Goal: Obtain resource: Download file/media

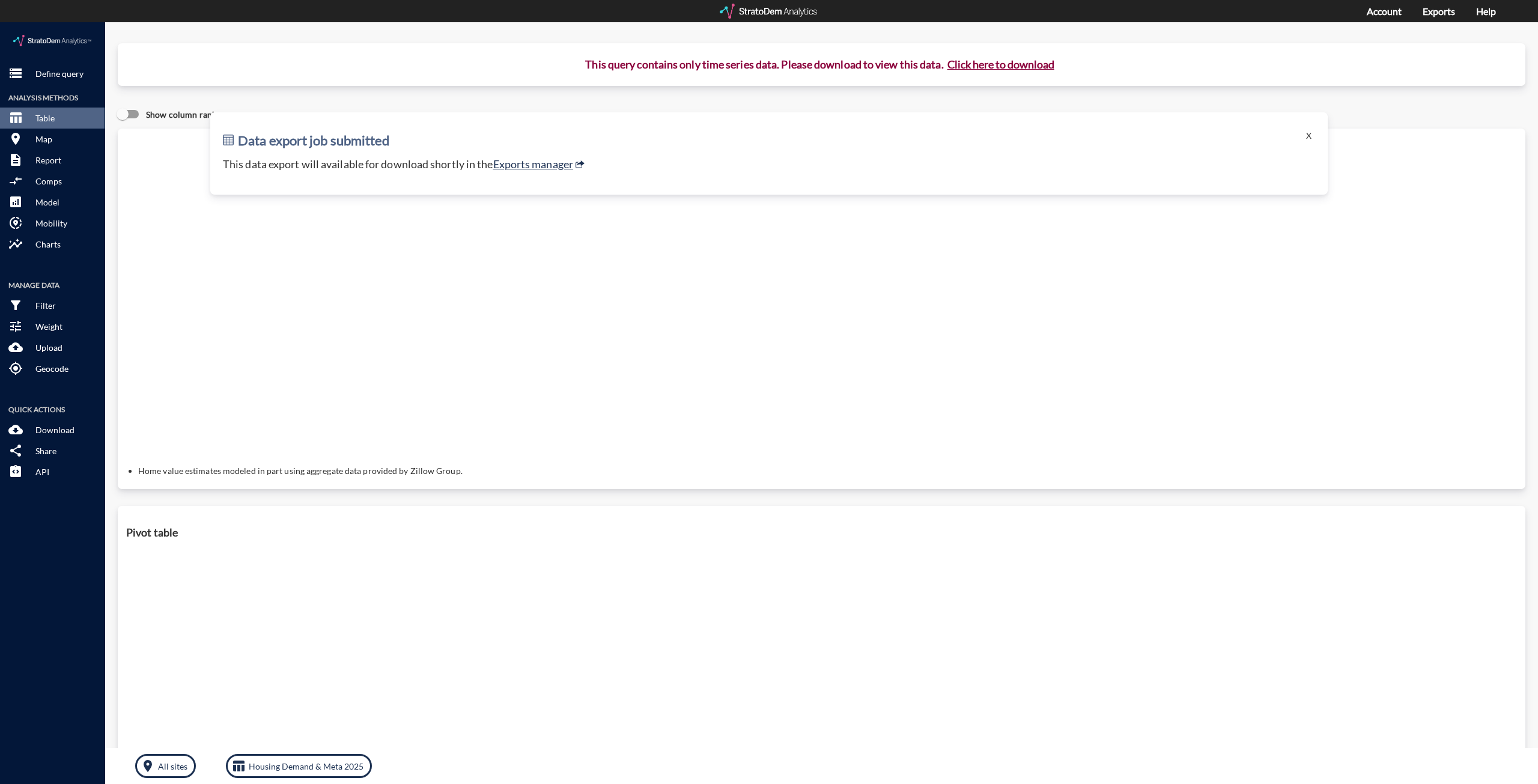
drag, startPoint x: 1302, startPoint y: 114, endPoint x: 617, endPoint y: 62, distance: 687.0
click div "Data export job submitted X This data export will available for download shortl…"
drag, startPoint x: 43, startPoint y: 59, endPoint x: 44, endPoint y: 53, distance: 6.1
click button "storage Define query"
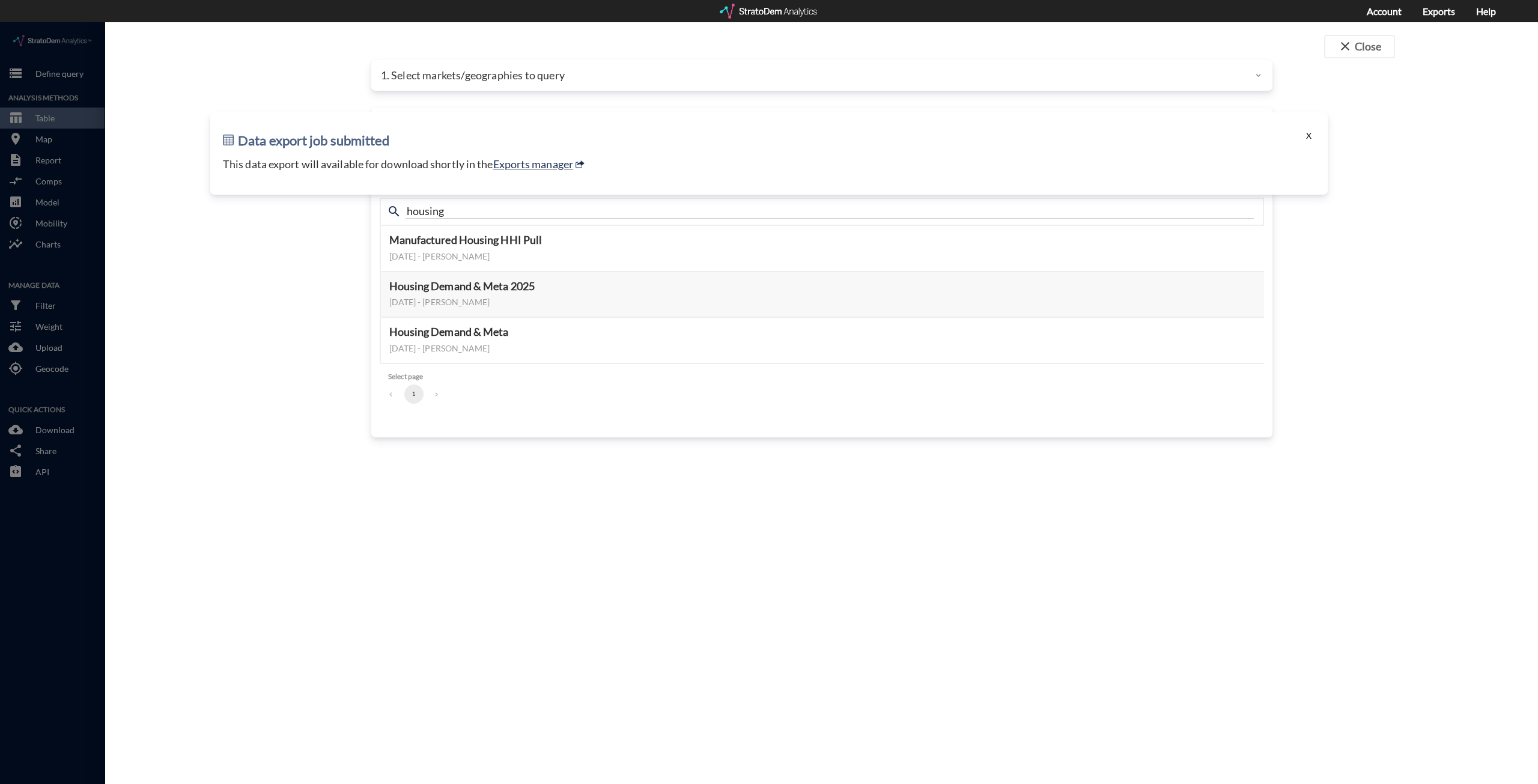
click button "X"
click button "close Close"
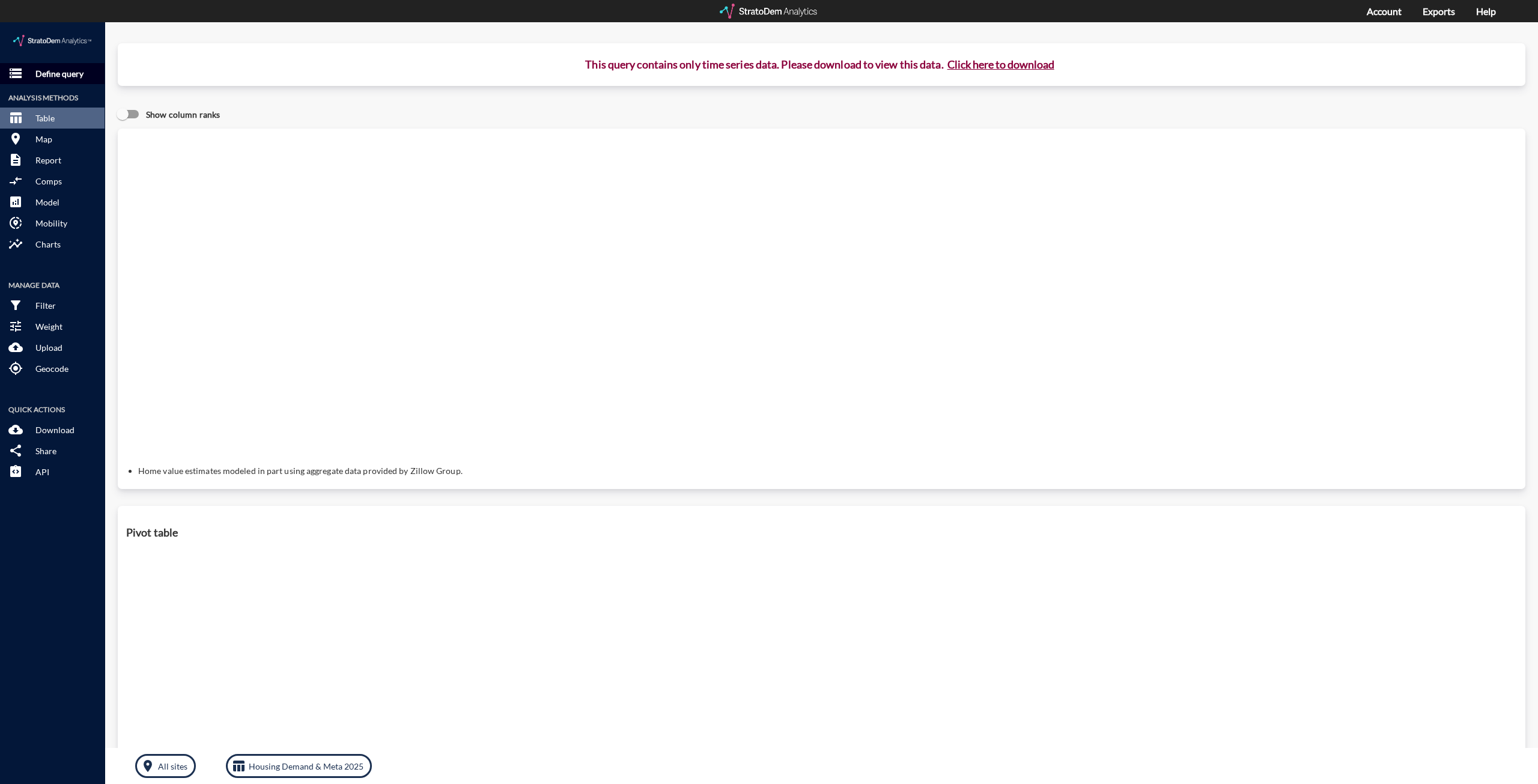
click p "Define query"
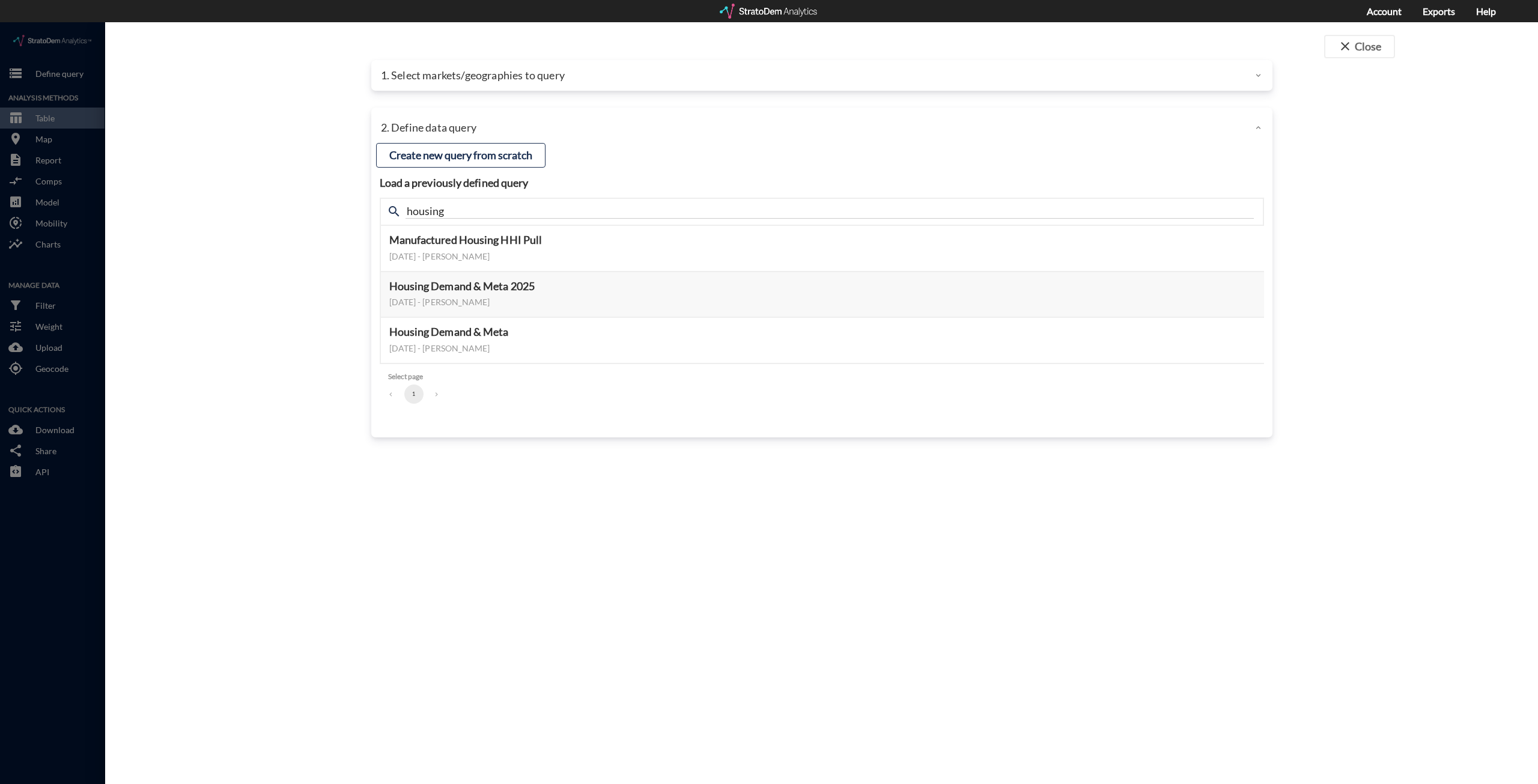
click p "1. Select markets/geographies to query"
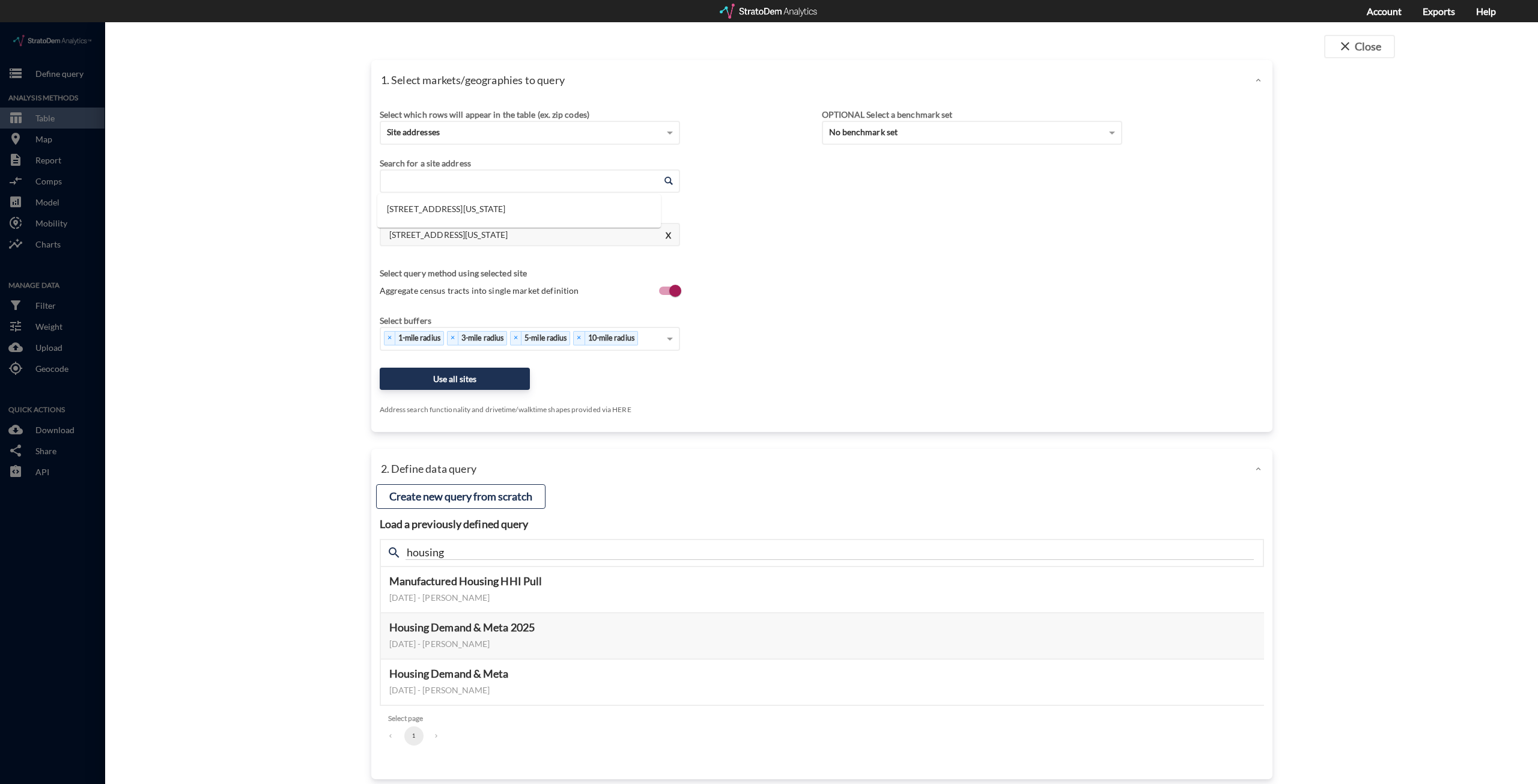
click input "Enter an address"
paste input "1991 W Caley Ave, Littleton, CO 80120"
click li "1991 W Caley Ave, Littleton, Colorado"
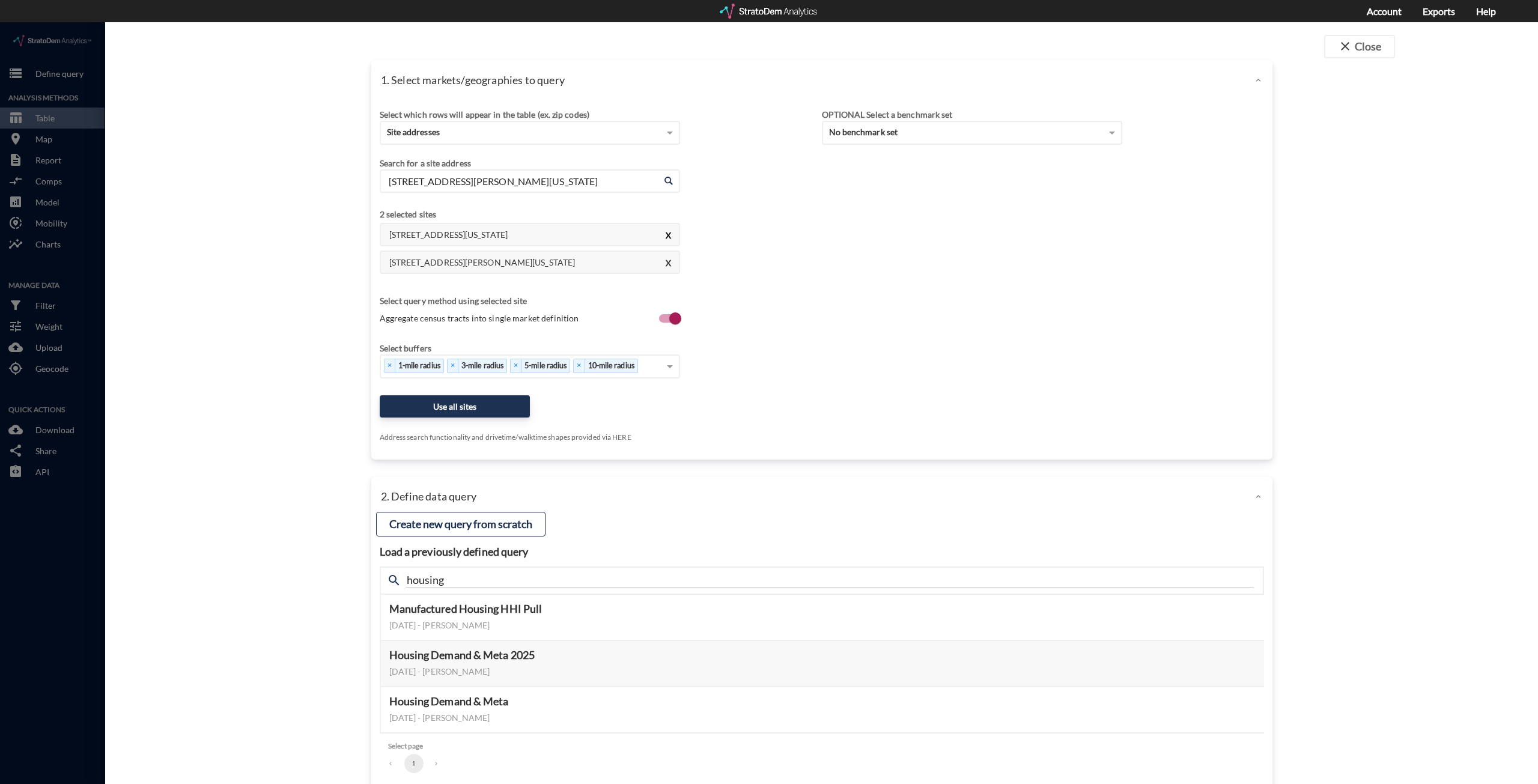
type input "1991 W Caley Ave, Littleton, Colorado"
click button "X"
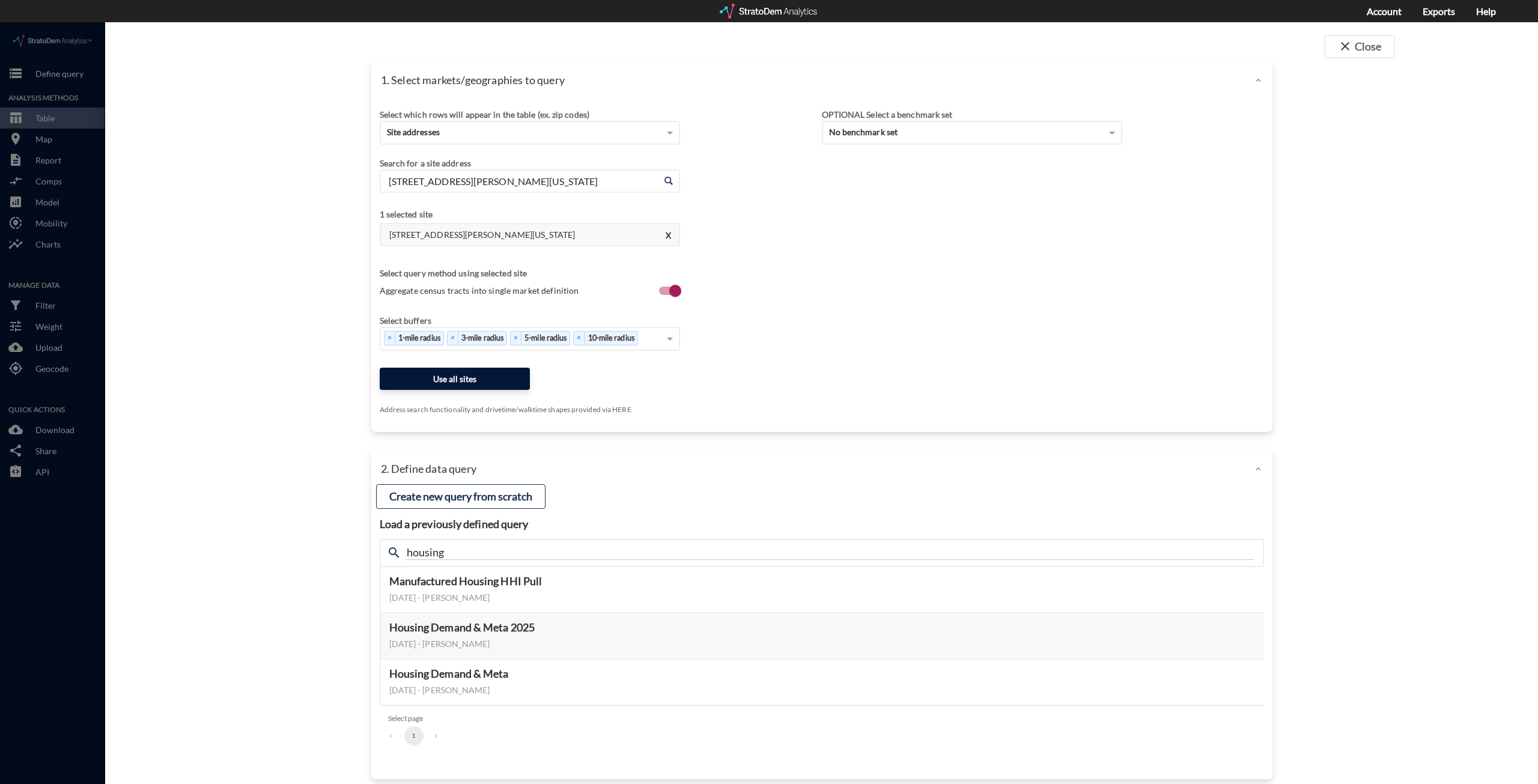
click button "Use all sites"
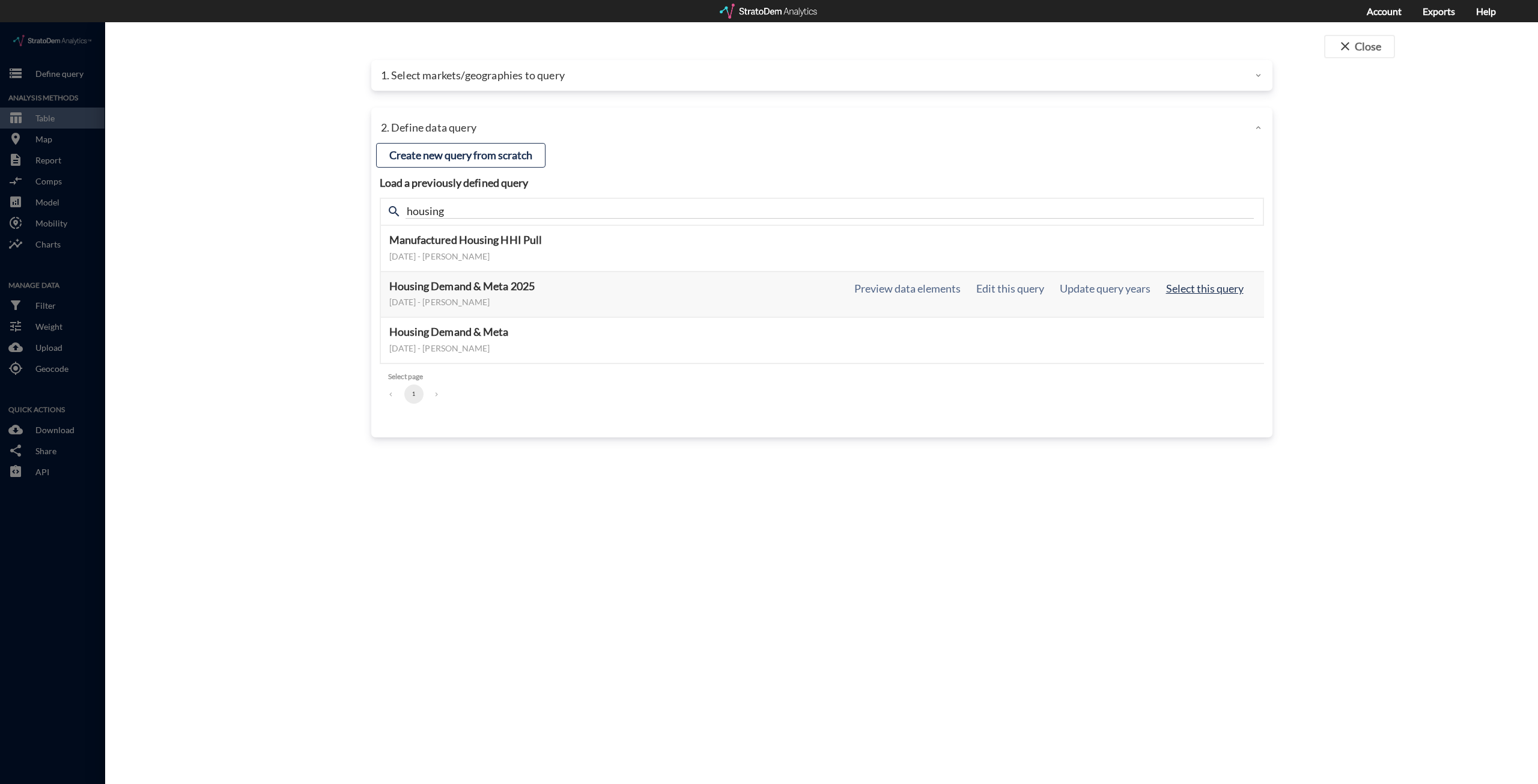
click button "Select this query"
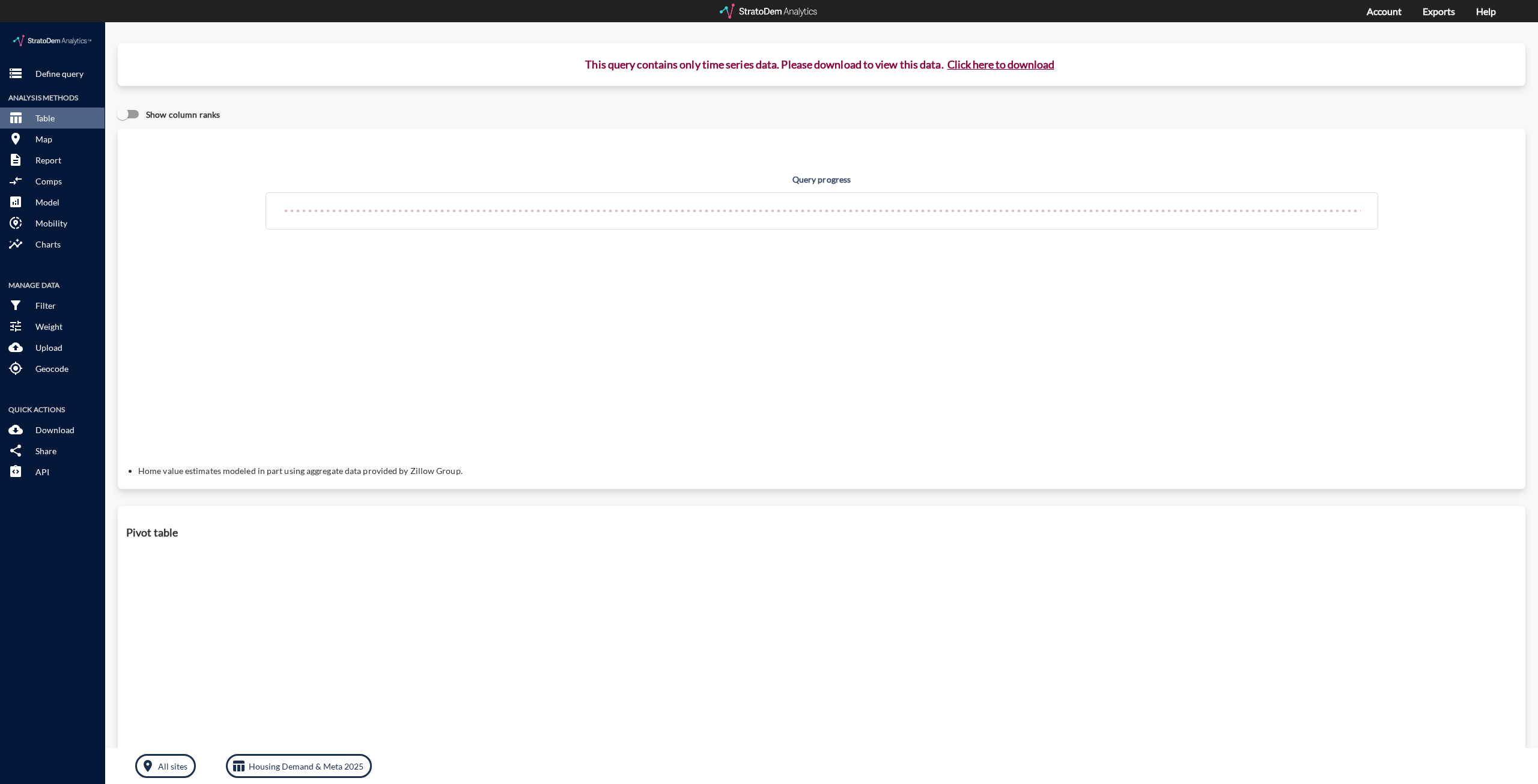
click button "Click here to download"
click link "Exports manager"
click button "Click here to download"
click link "Exports manager"
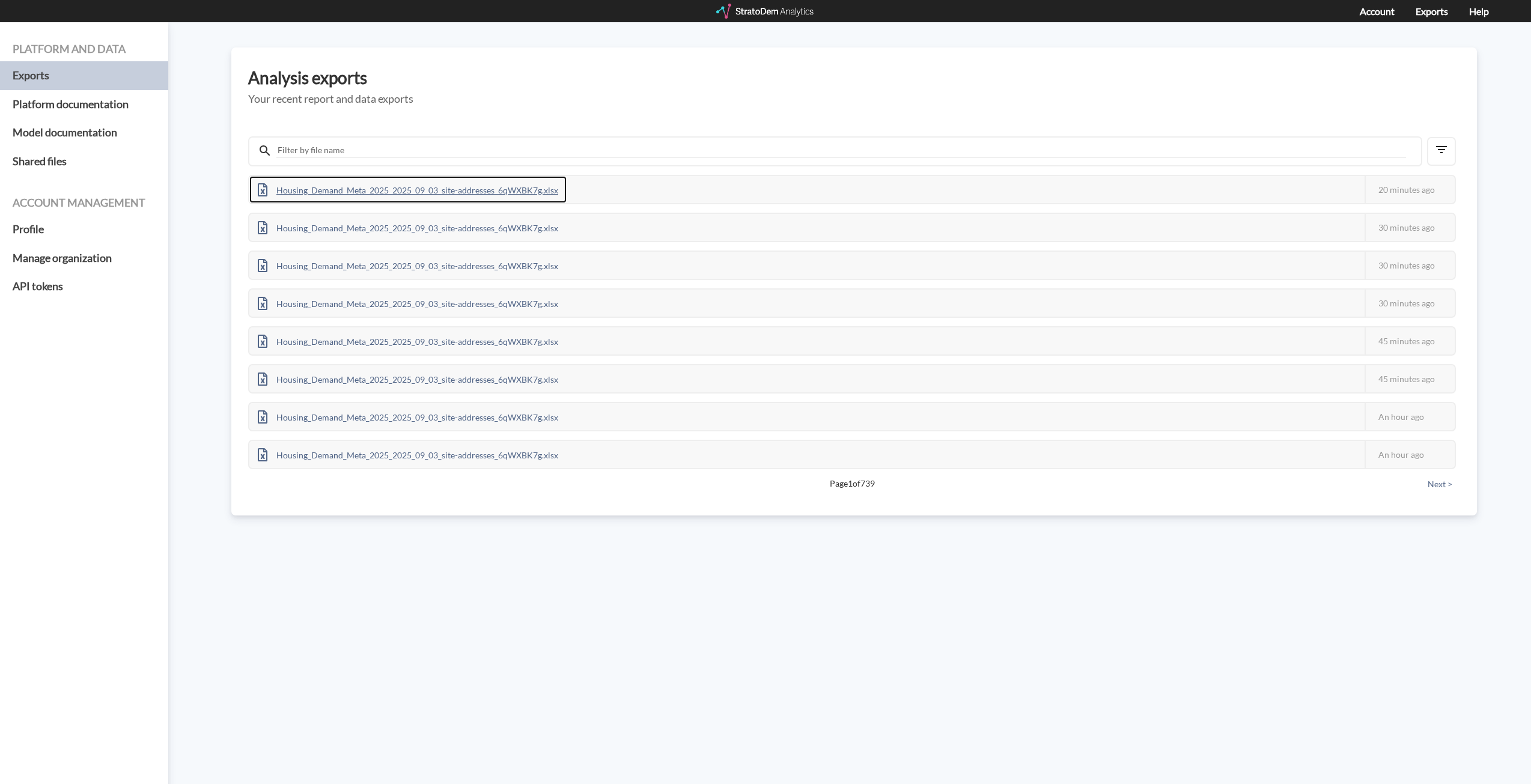
click at [378, 188] on div "Housing_Demand_Meta_2025_2025_09_03_site-addresses_6qWXBK7g.xlsx" at bounding box center [407, 189] width 317 height 27
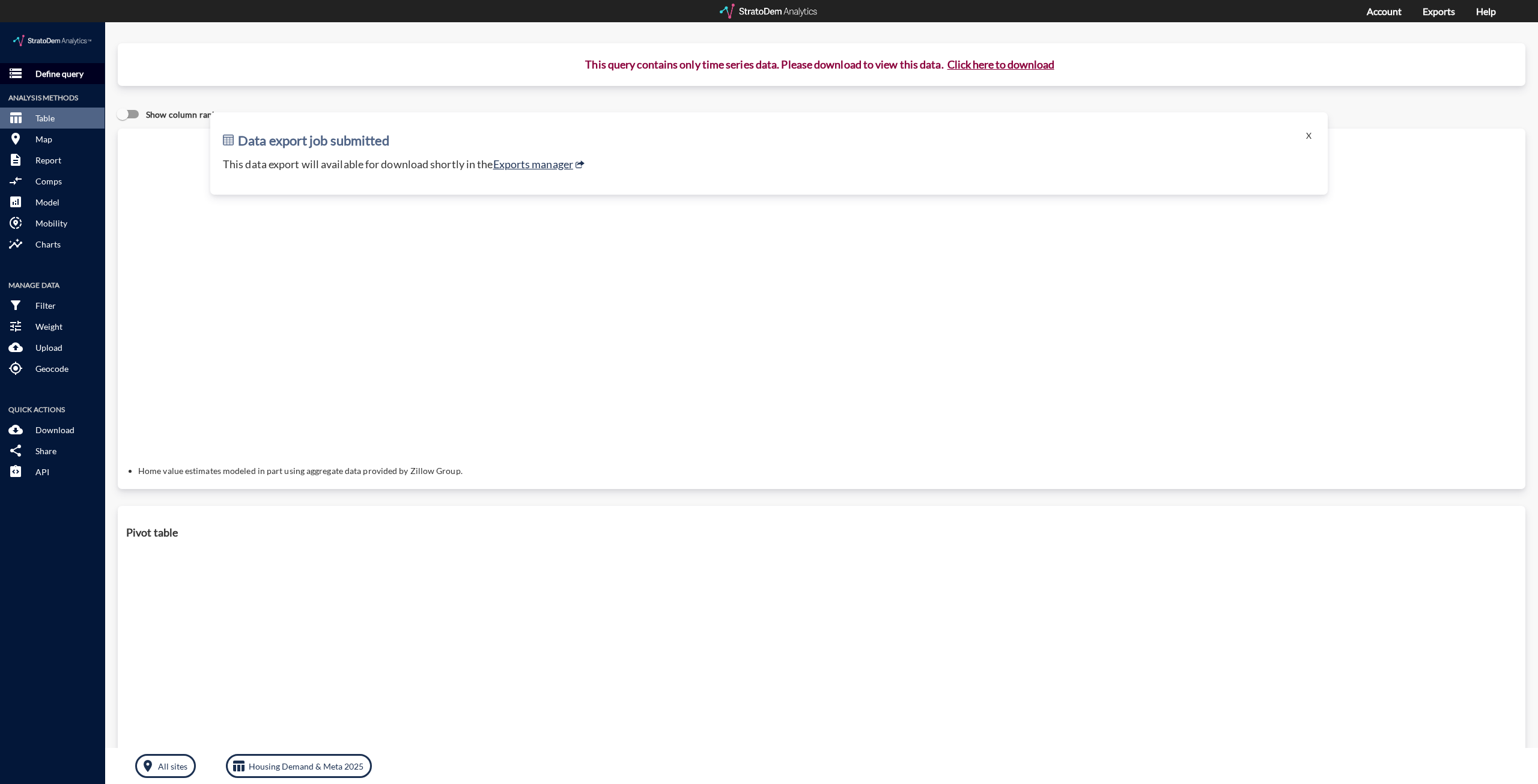
click p "Define query"
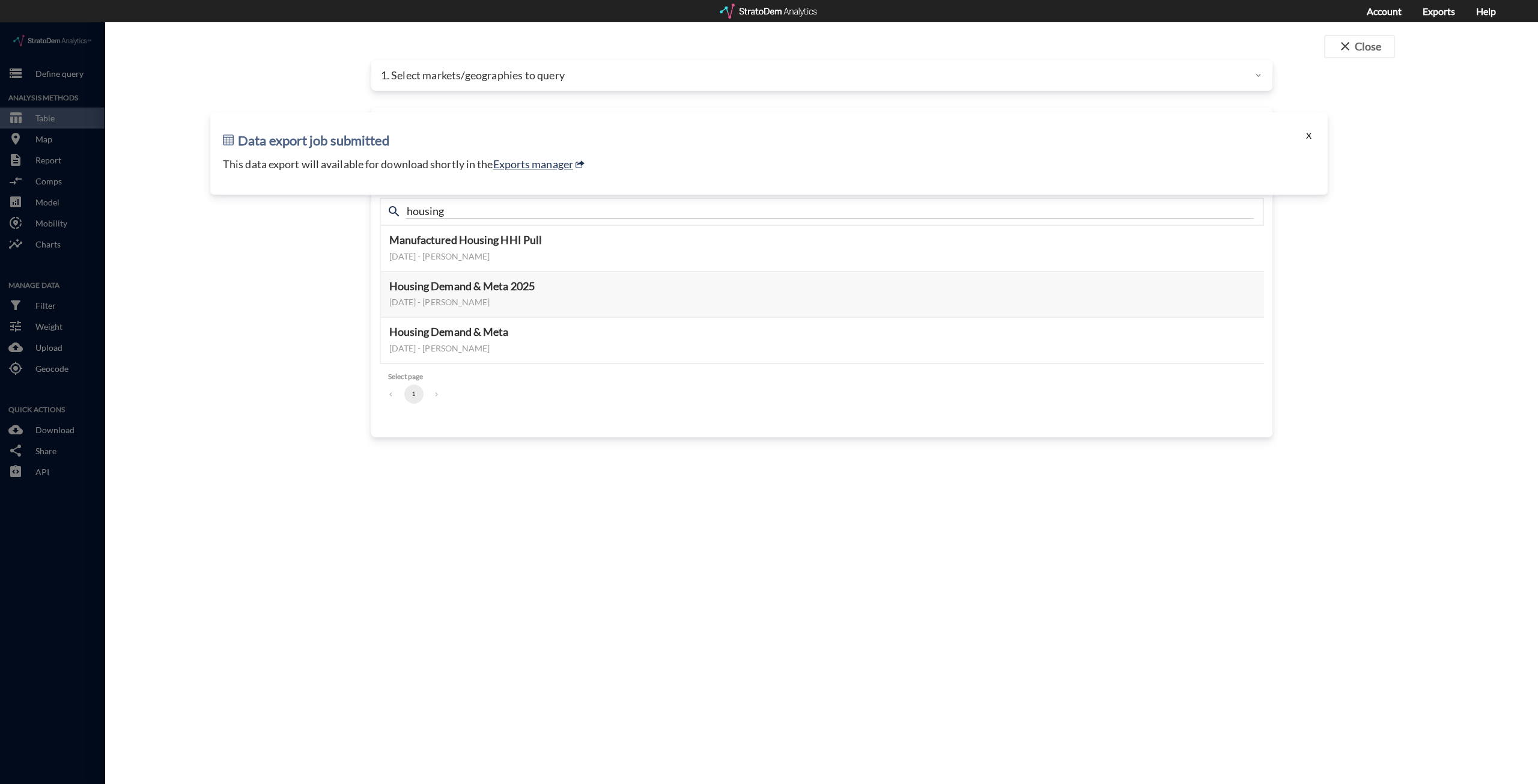
click button "X"
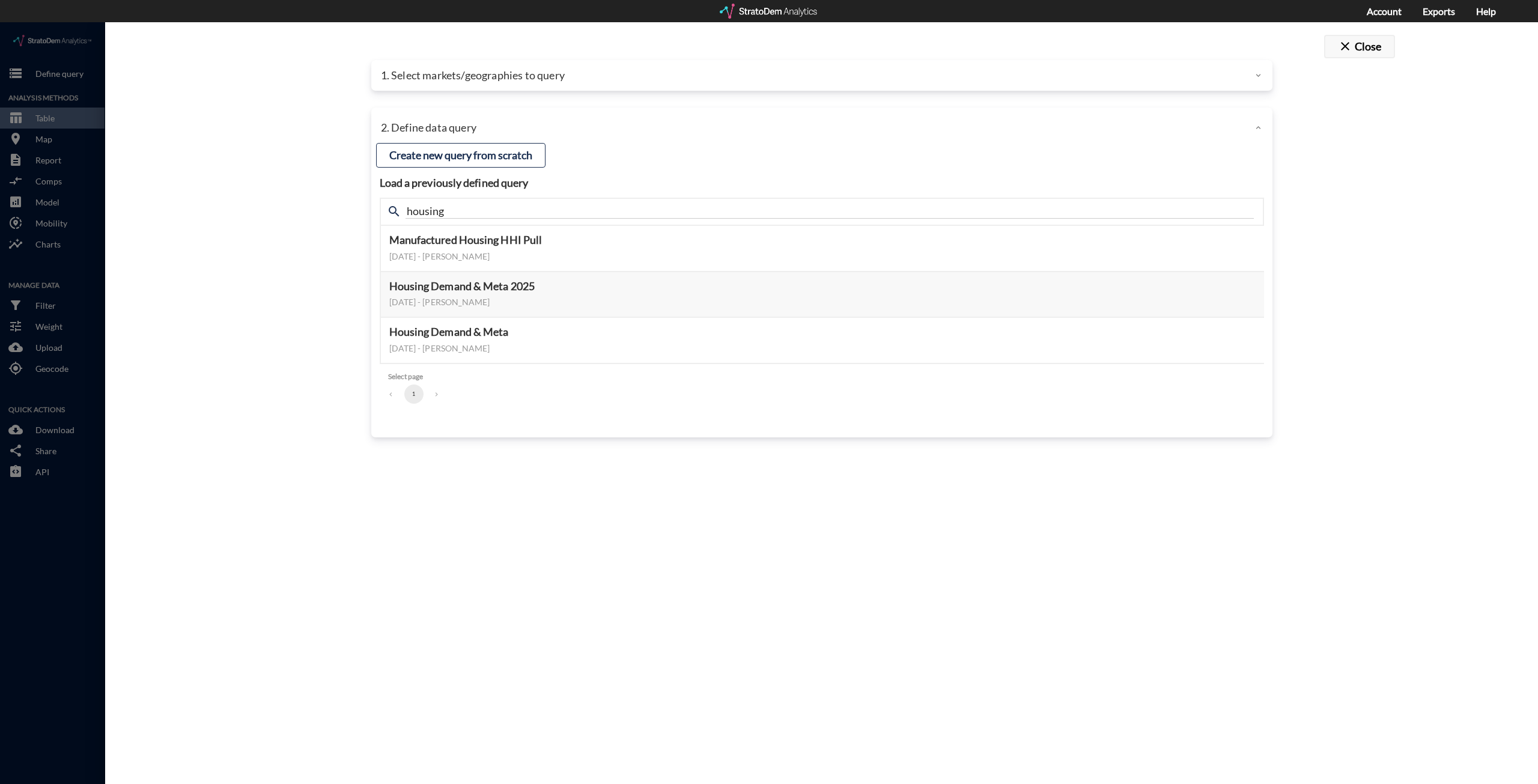
click button "close Close"
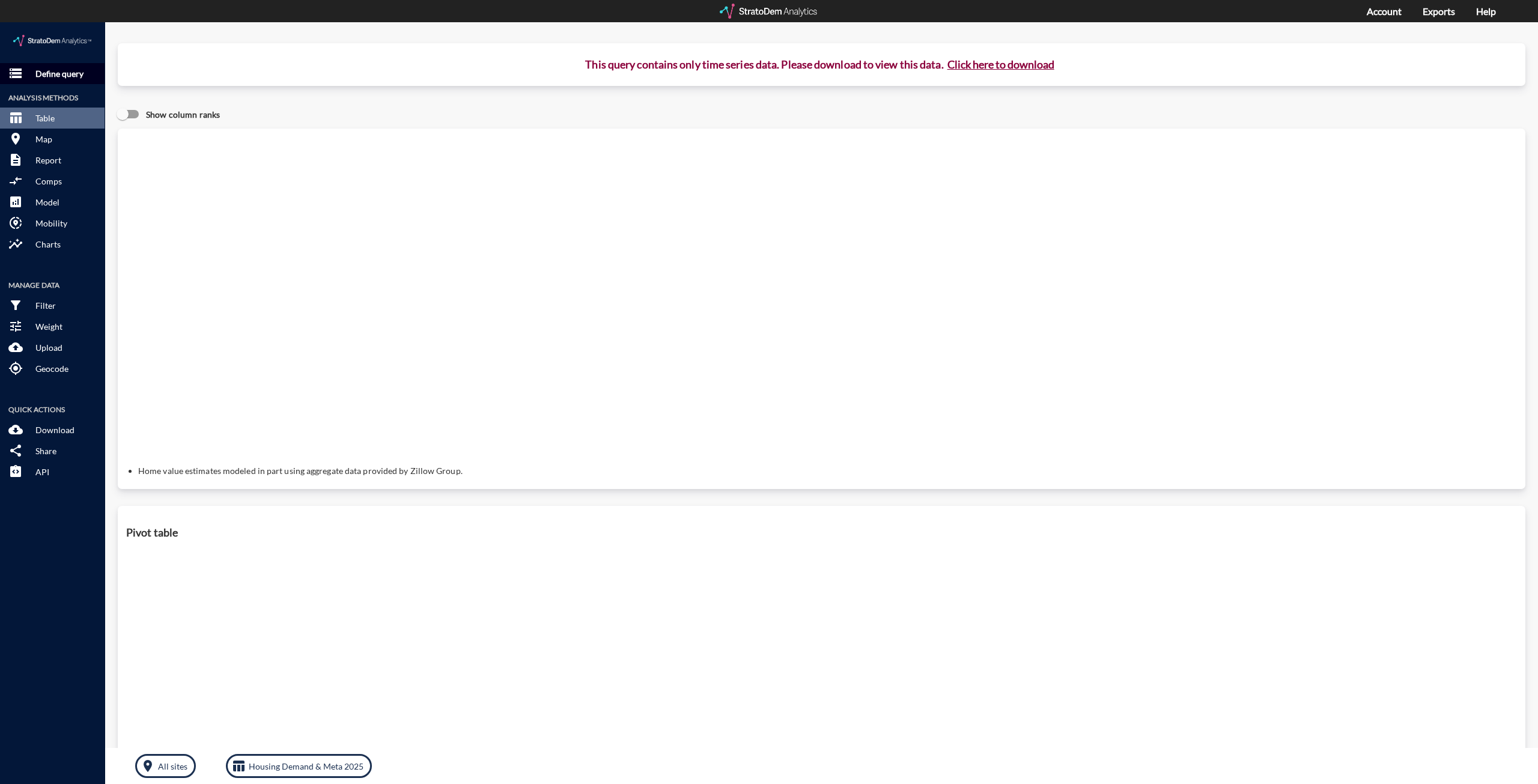
click p "Define query"
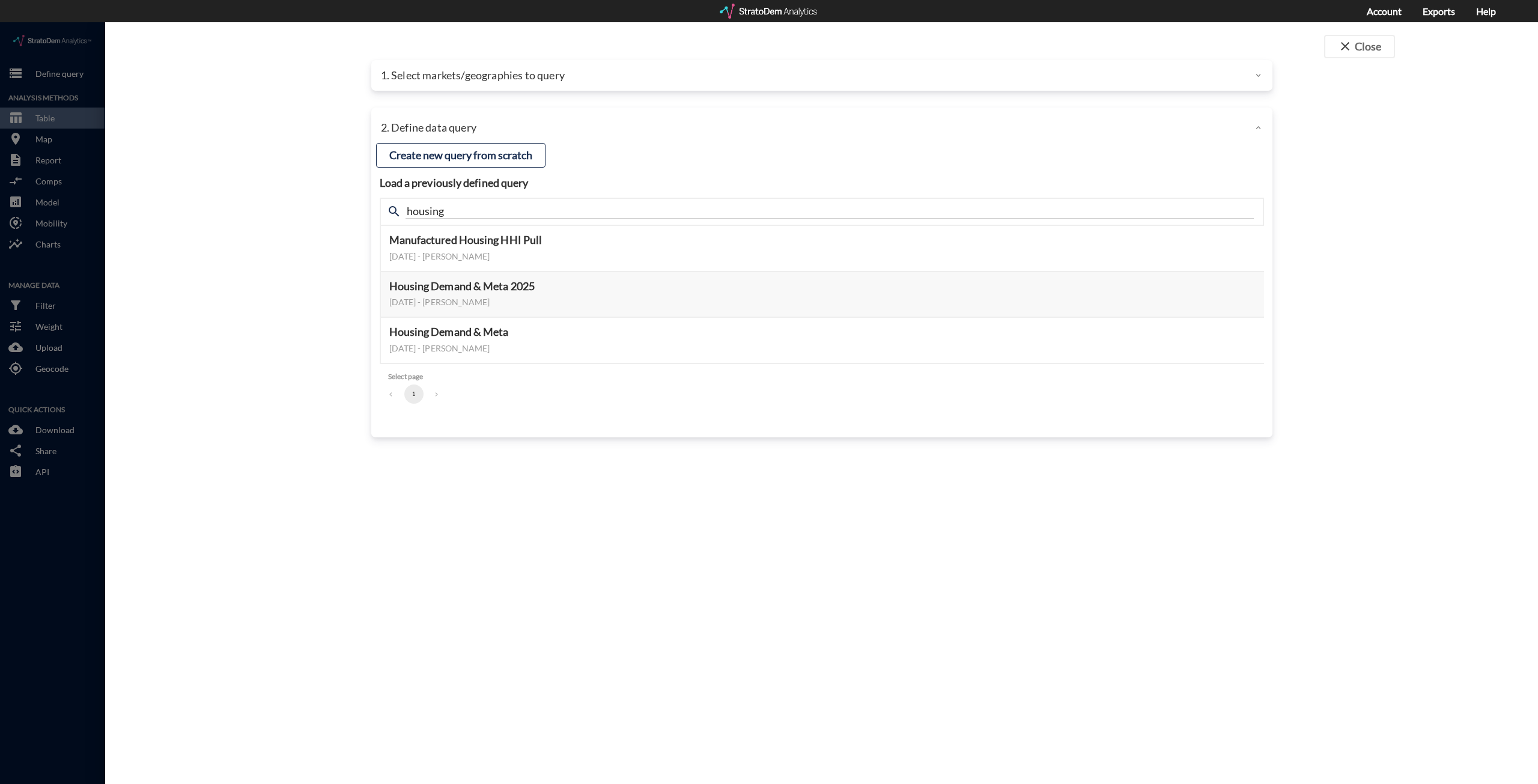
click p "1. Select markets/geographies to query"
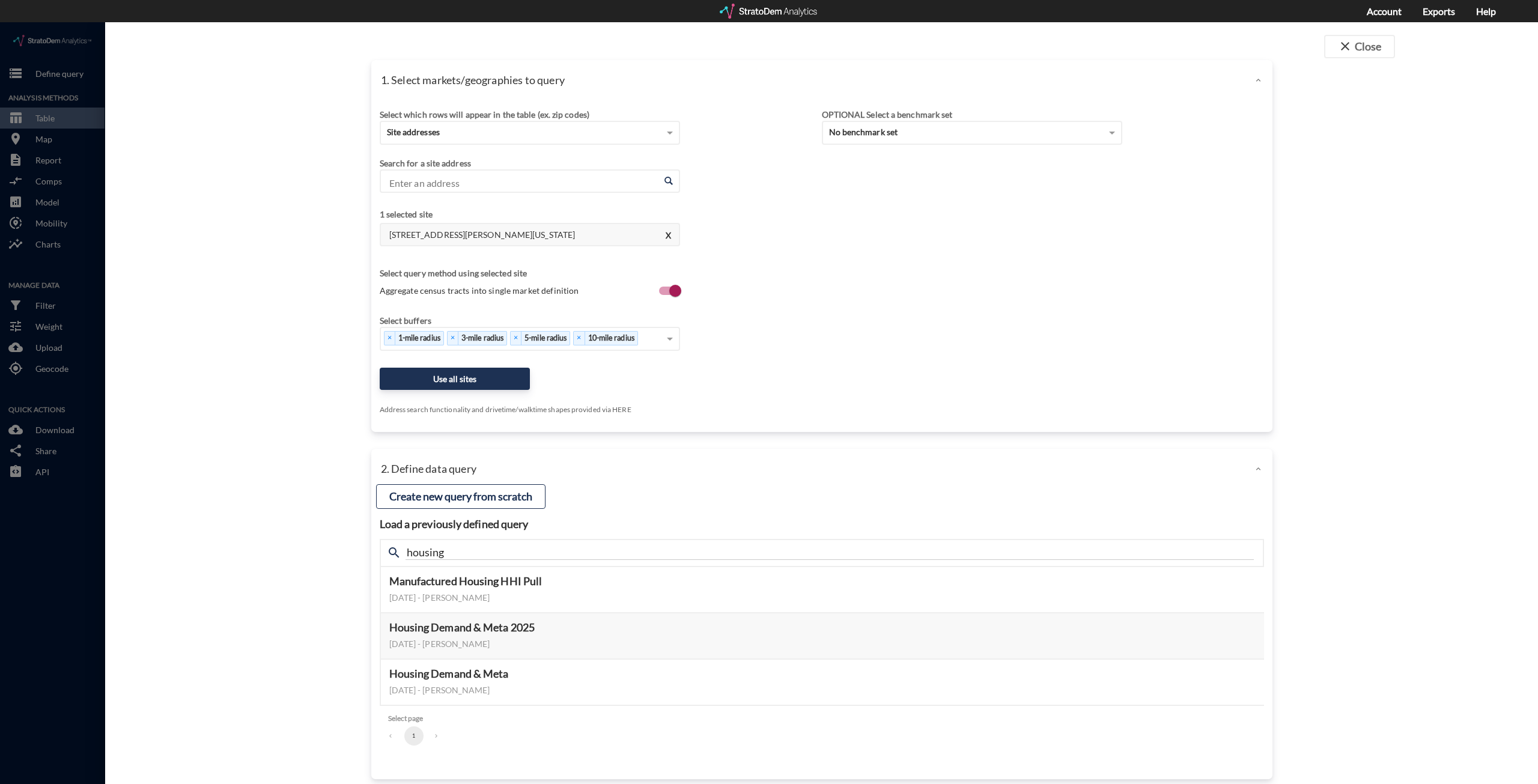
click input "Enter an address"
paste input "11881 Tower Rd, Commerce City, CO 80022"
click li "11881 Tower Rd, Commerce City, Colorado"
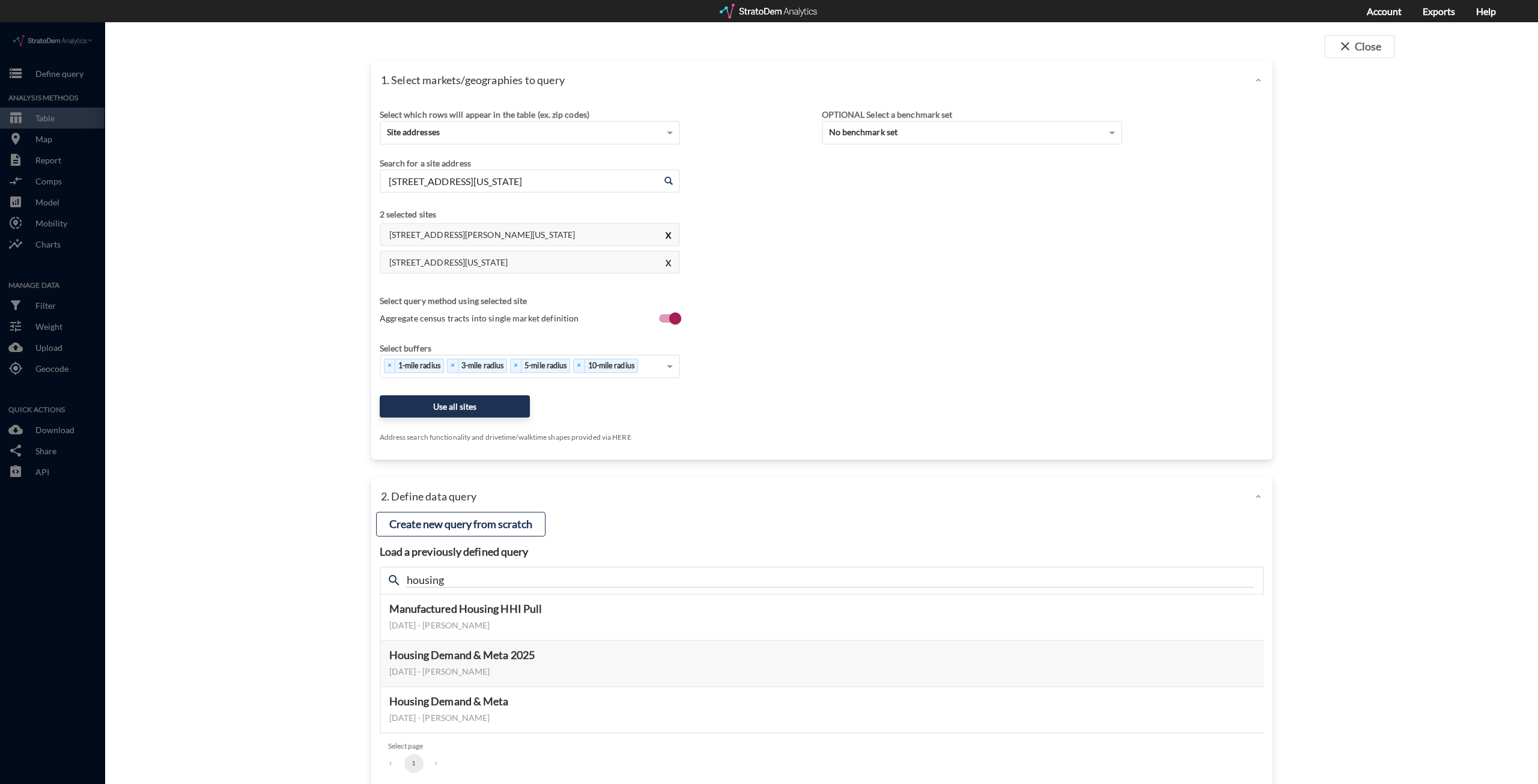
type input "11881 Tower Rd, Commerce City, Colorado"
click button "X"
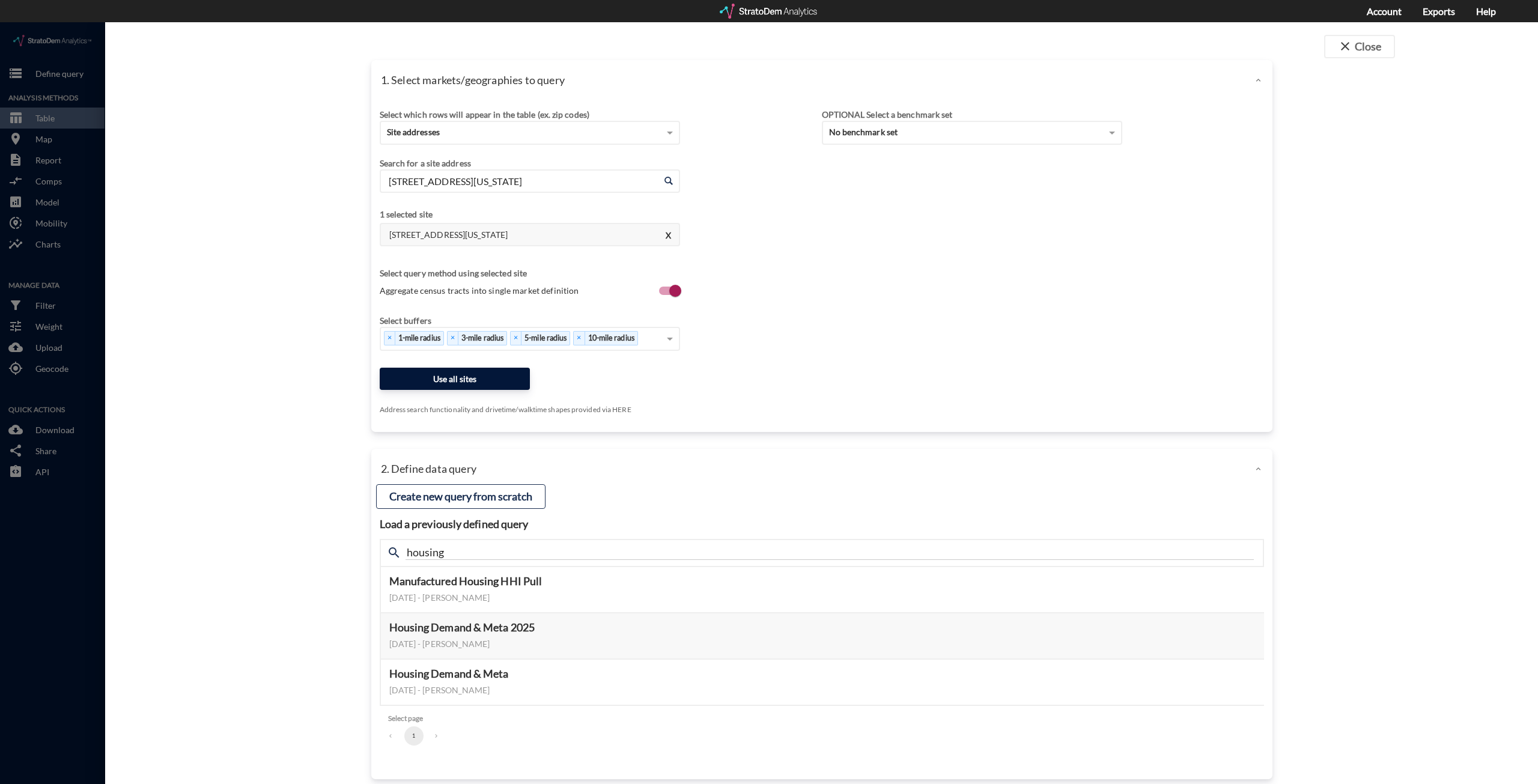
click button "Use all sites"
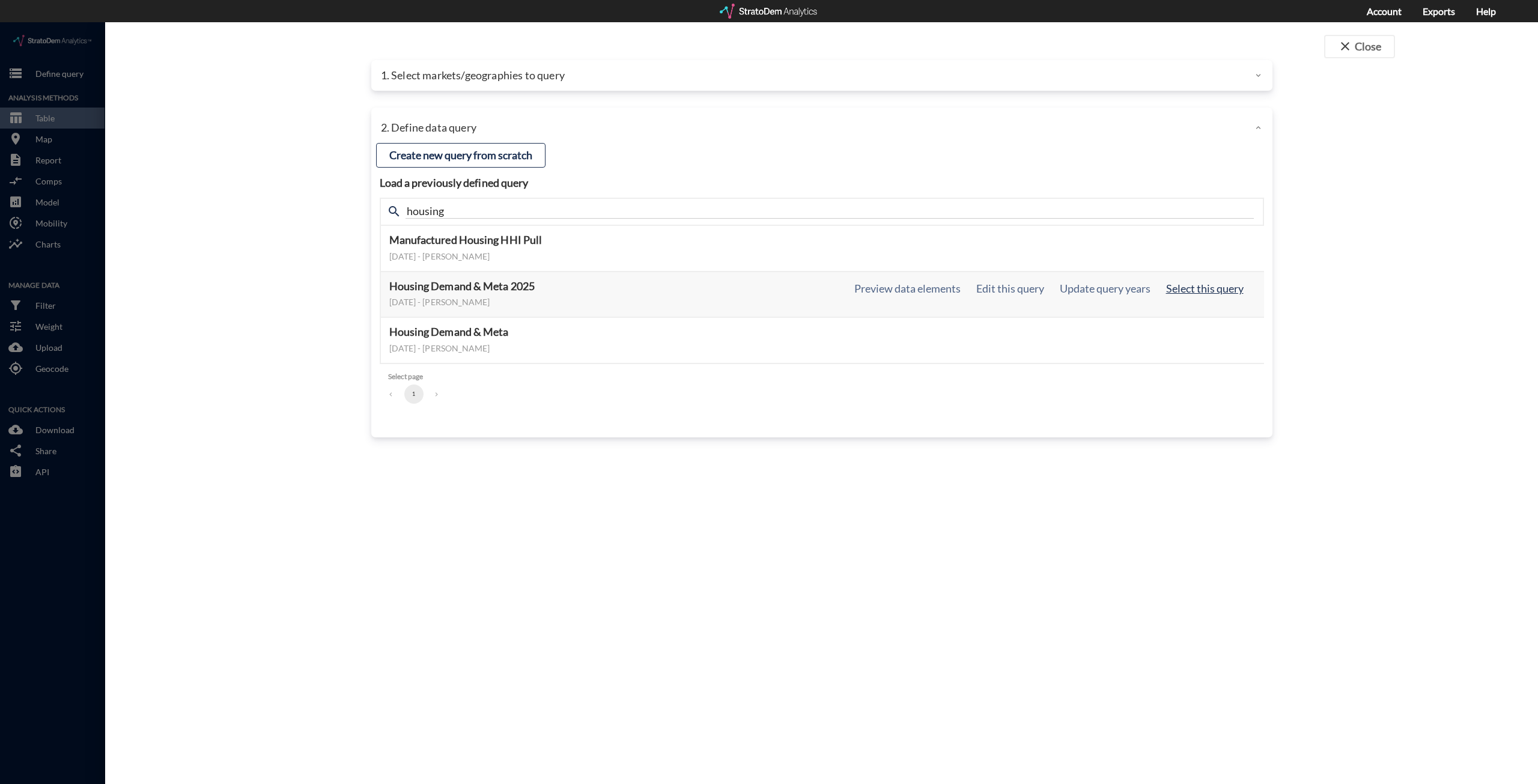
click button "Select this query"
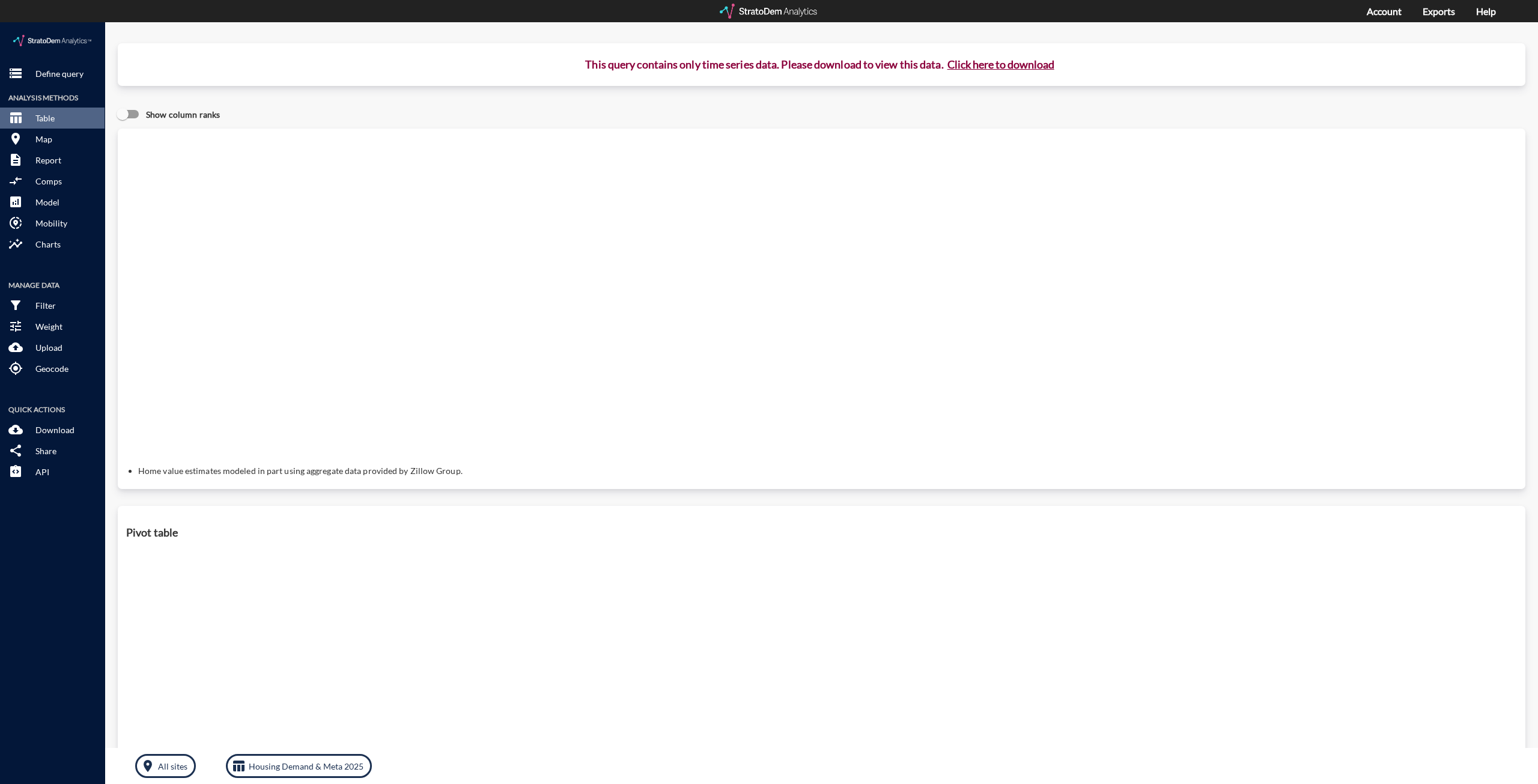
click button "Click here to download"
click link "Exports manager"
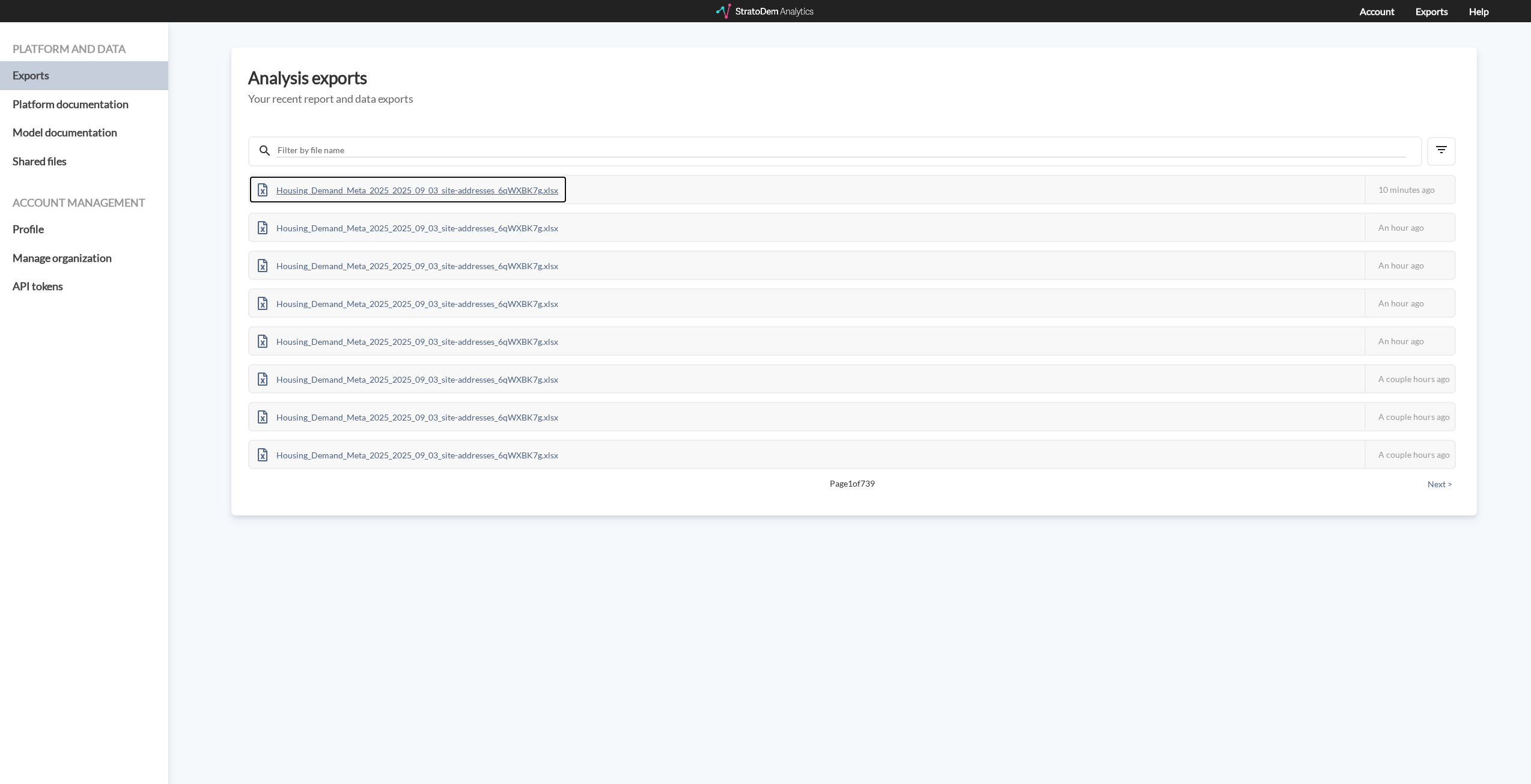
click at [538, 191] on div "Housing_Demand_Meta_2025_2025_09_03_site-addresses_6qWXBK7g.xlsx" at bounding box center [407, 189] width 317 height 27
